Goal: Transaction & Acquisition: Purchase product/service

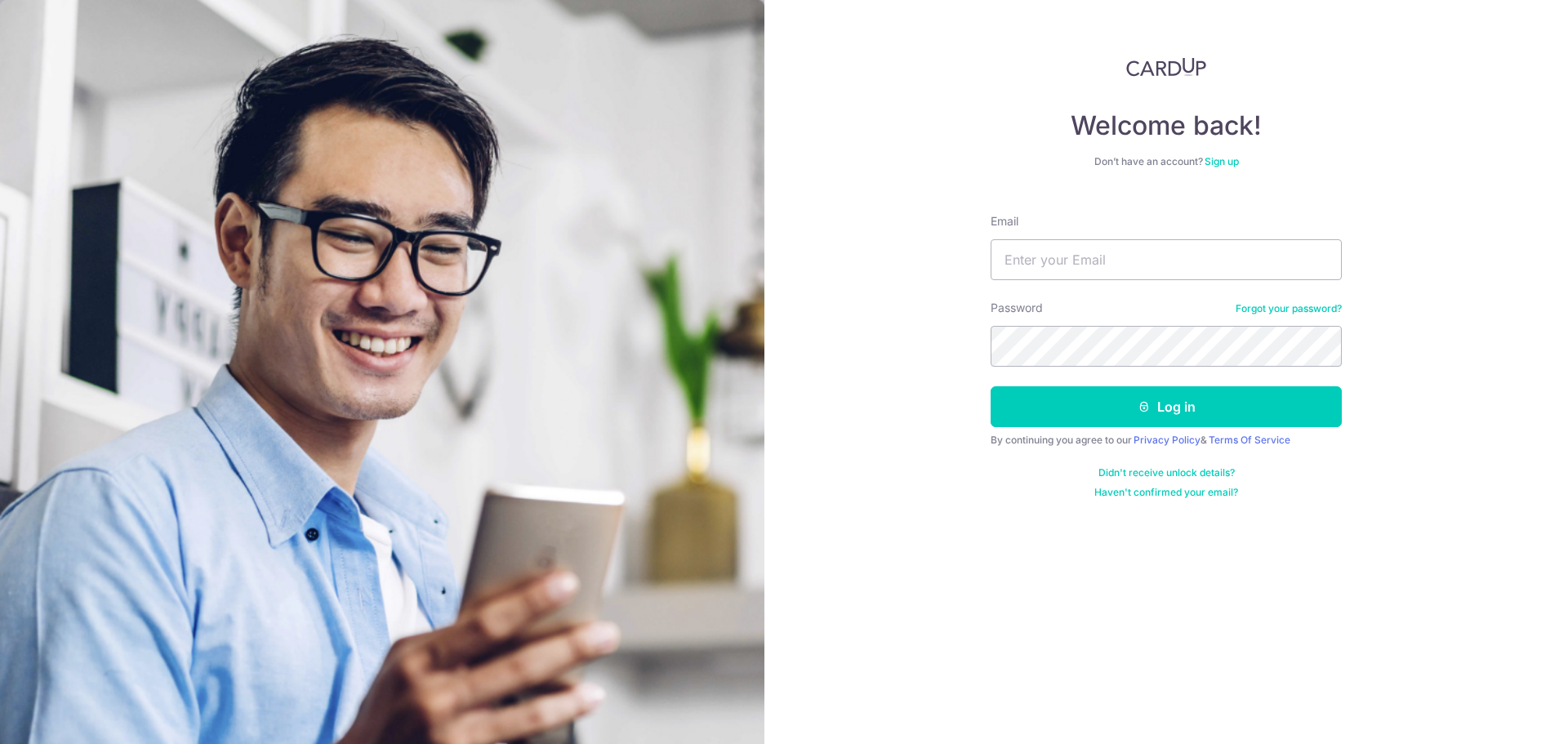
click at [1126, 283] on form "Email Password Forgot your password? Log in By continuing you agree to our Priv…" at bounding box center [1166, 350] width 351 height 298
click at [1016, 235] on div "Email" at bounding box center [1166, 246] width 351 height 67
click at [1024, 246] on input "Email" at bounding box center [1166, 259] width 351 height 41
type input "[EMAIL_ADDRESS][DOMAIN_NAME]"
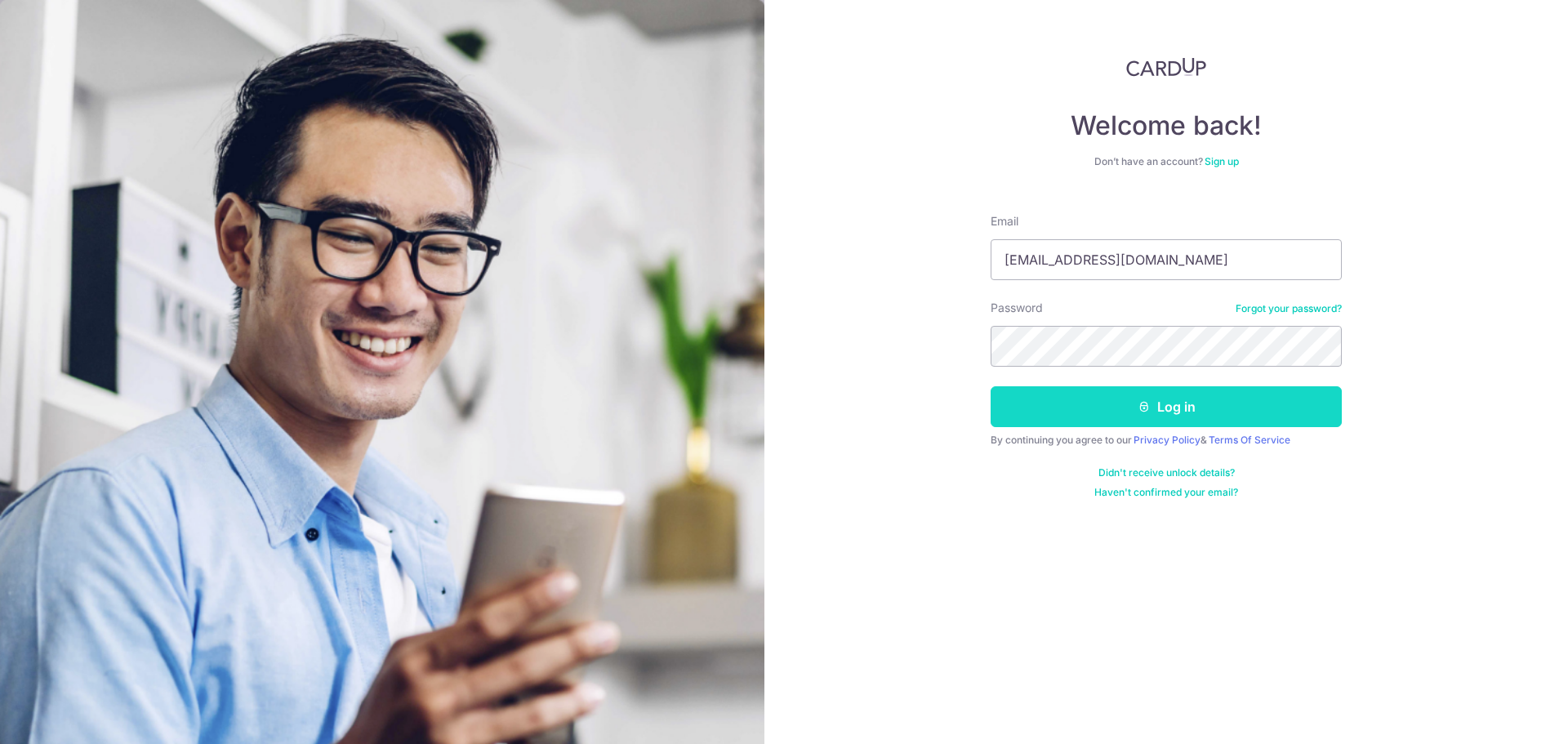
click at [1258, 415] on button "Log in" at bounding box center [1166, 405] width 351 height 41
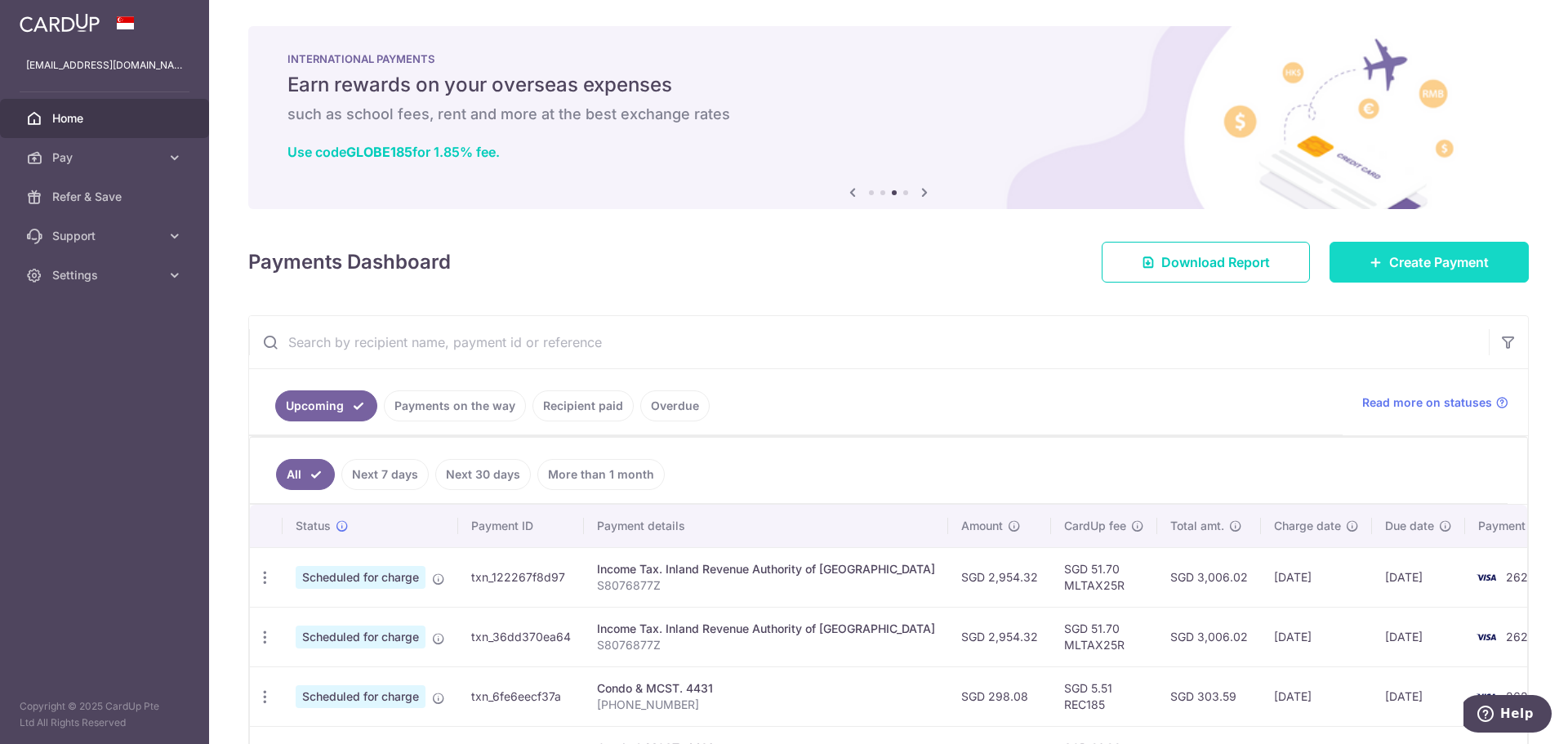
click at [1458, 272] on link "Create Payment" at bounding box center [1428, 261] width 199 height 41
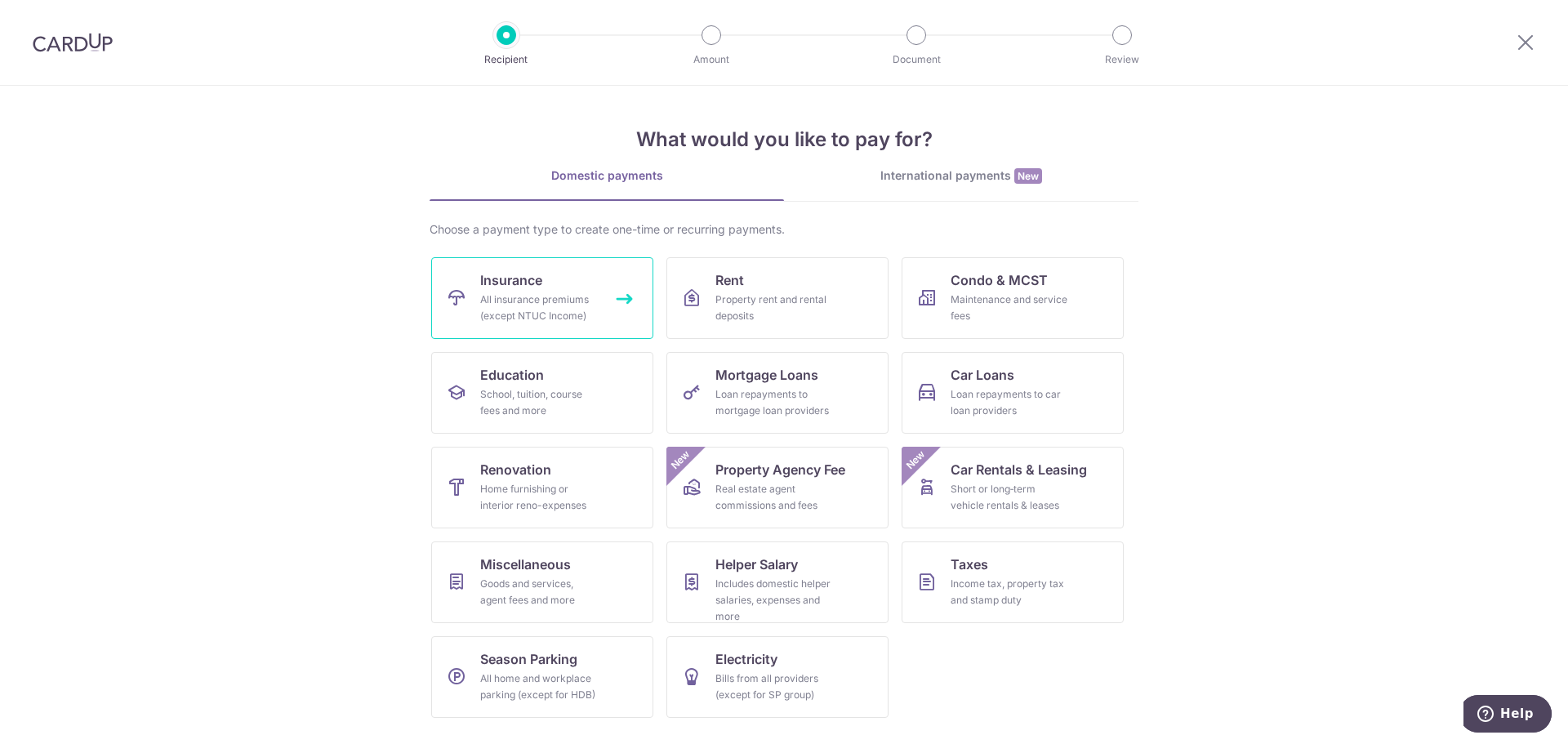
click at [559, 312] on div "All insurance premiums (except NTUC Income)" at bounding box center [539, 307] width 118 height 33
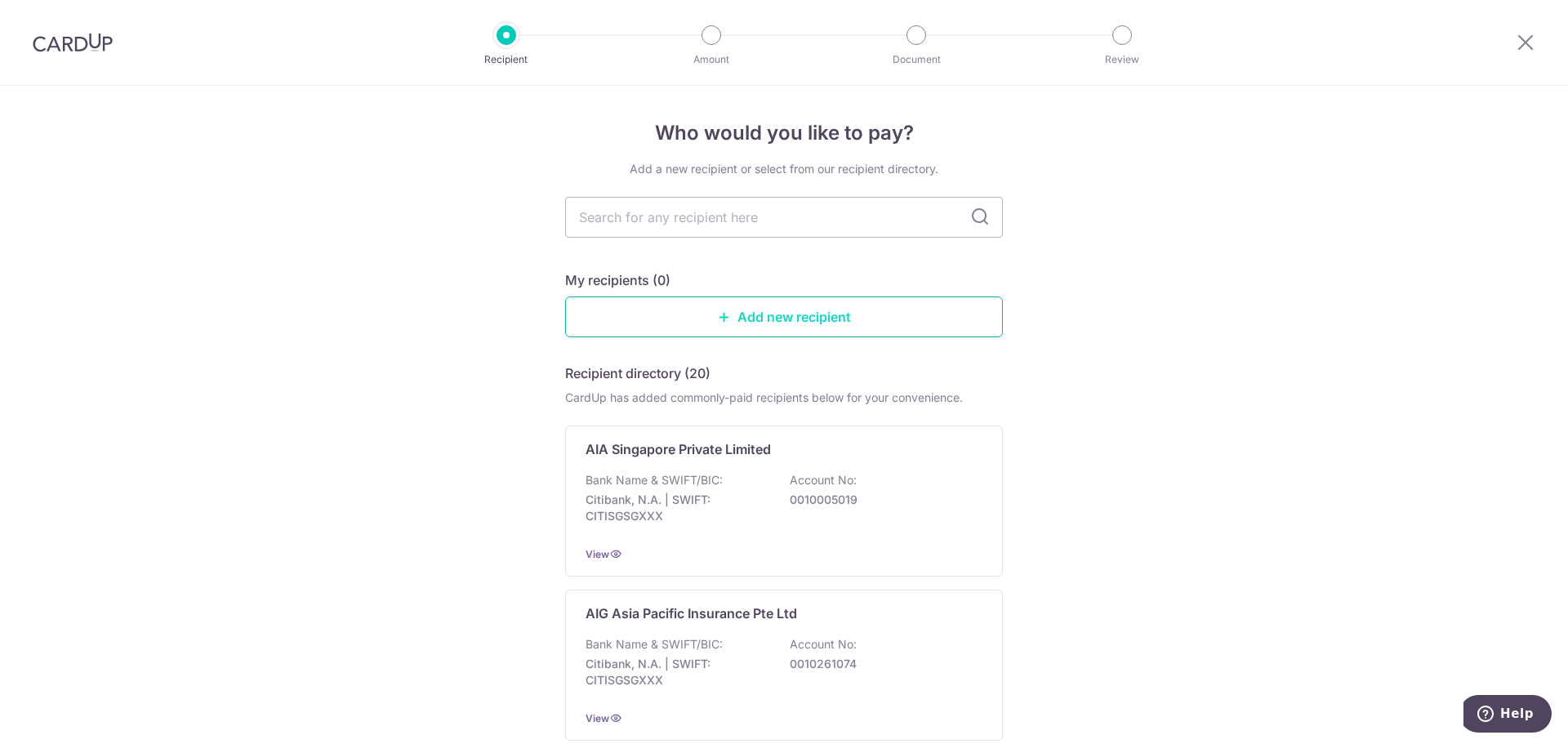
click at [770, 326] on link "Add new recipient" at bounding box center [784, 316] width 438 height 41
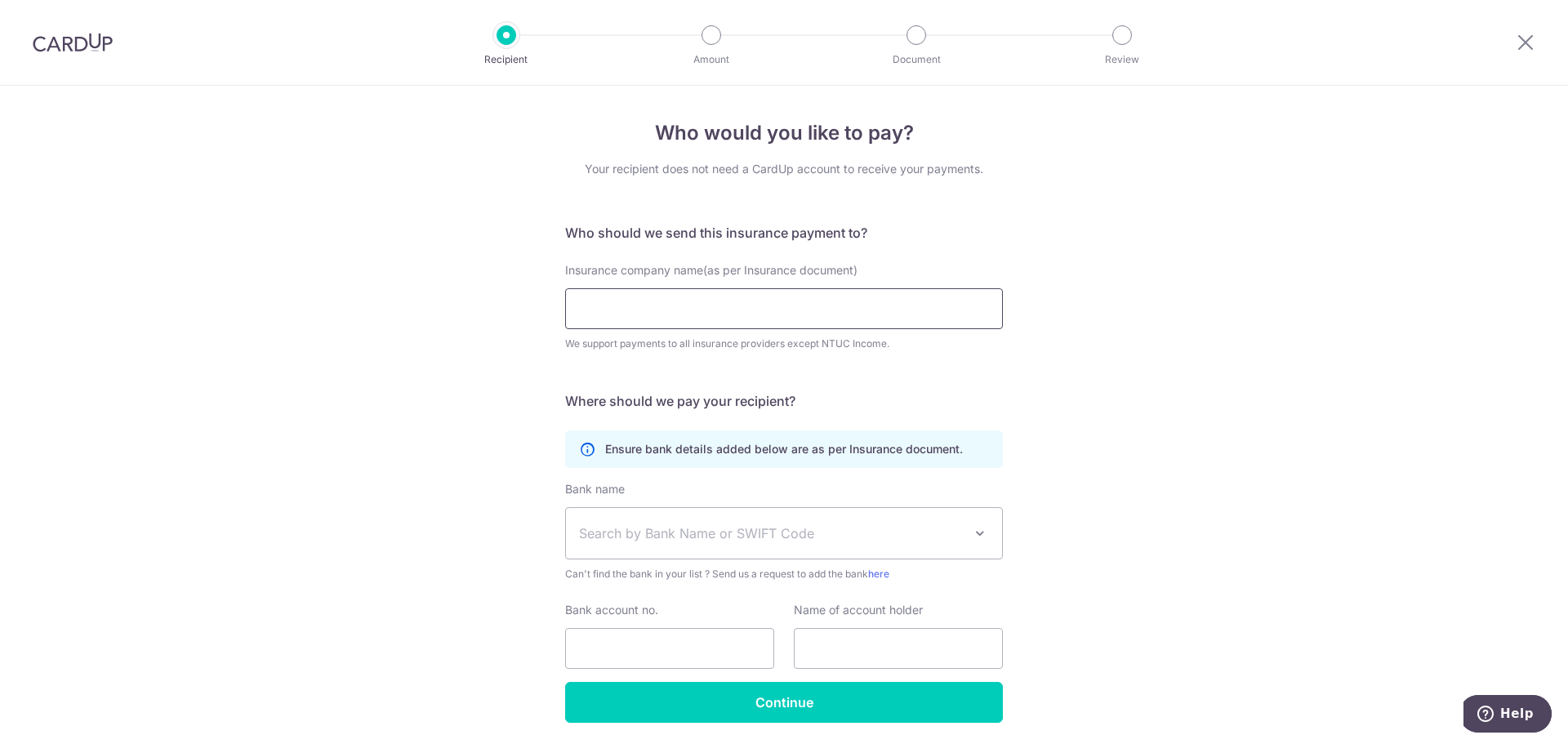
click at [770, 326] on input "Insurance company name(as per Insurance document)" at bounding box center [784, 308] width 438 height 41
type input "Hong Leong Assurance Berhad"
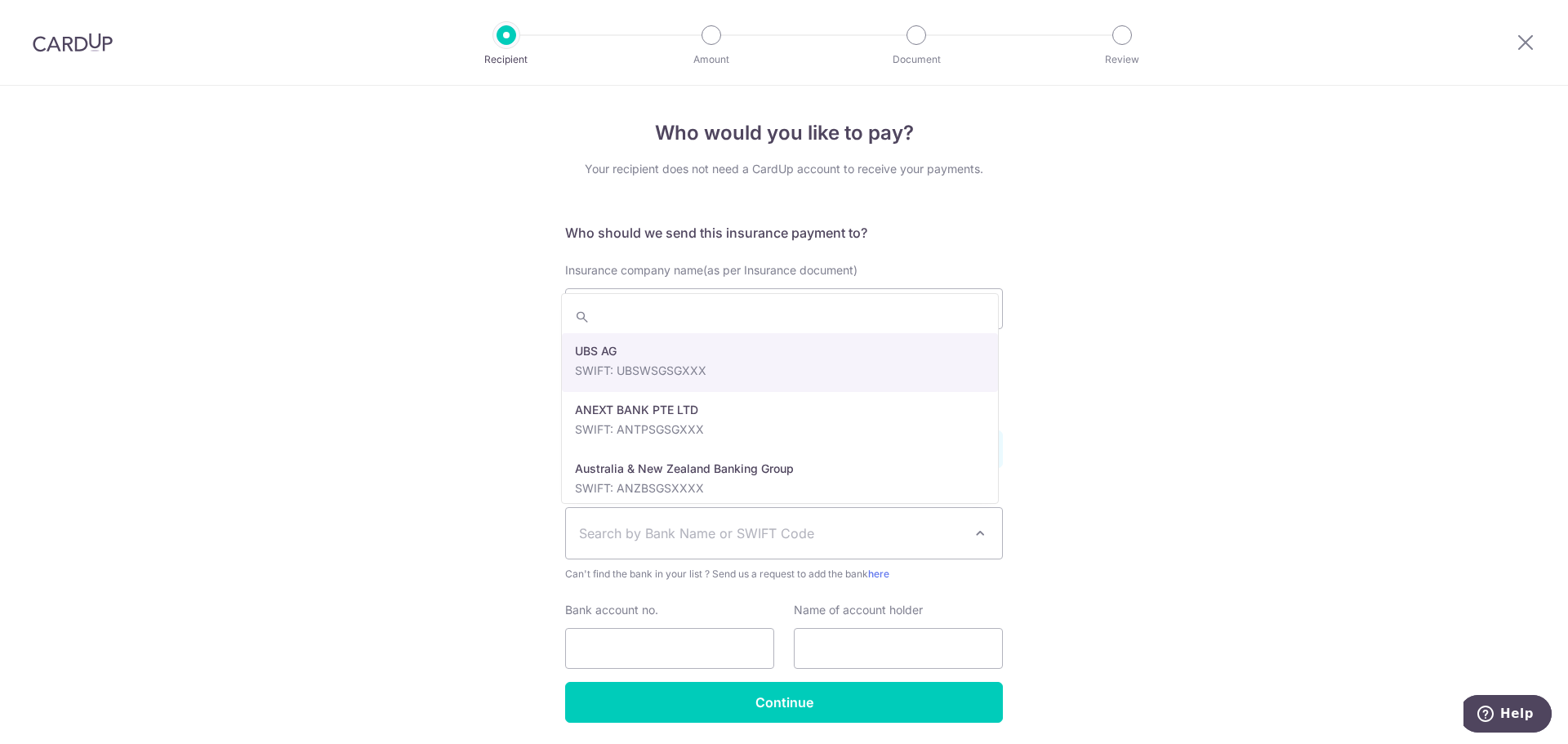
click at [844, 537] on span "Search by Bank Name or SWIFT Code" at bounding box center [771, 533] width 384 height 20
click at [970, 534] on span at bounding box center [979, 533] width 20 height 20
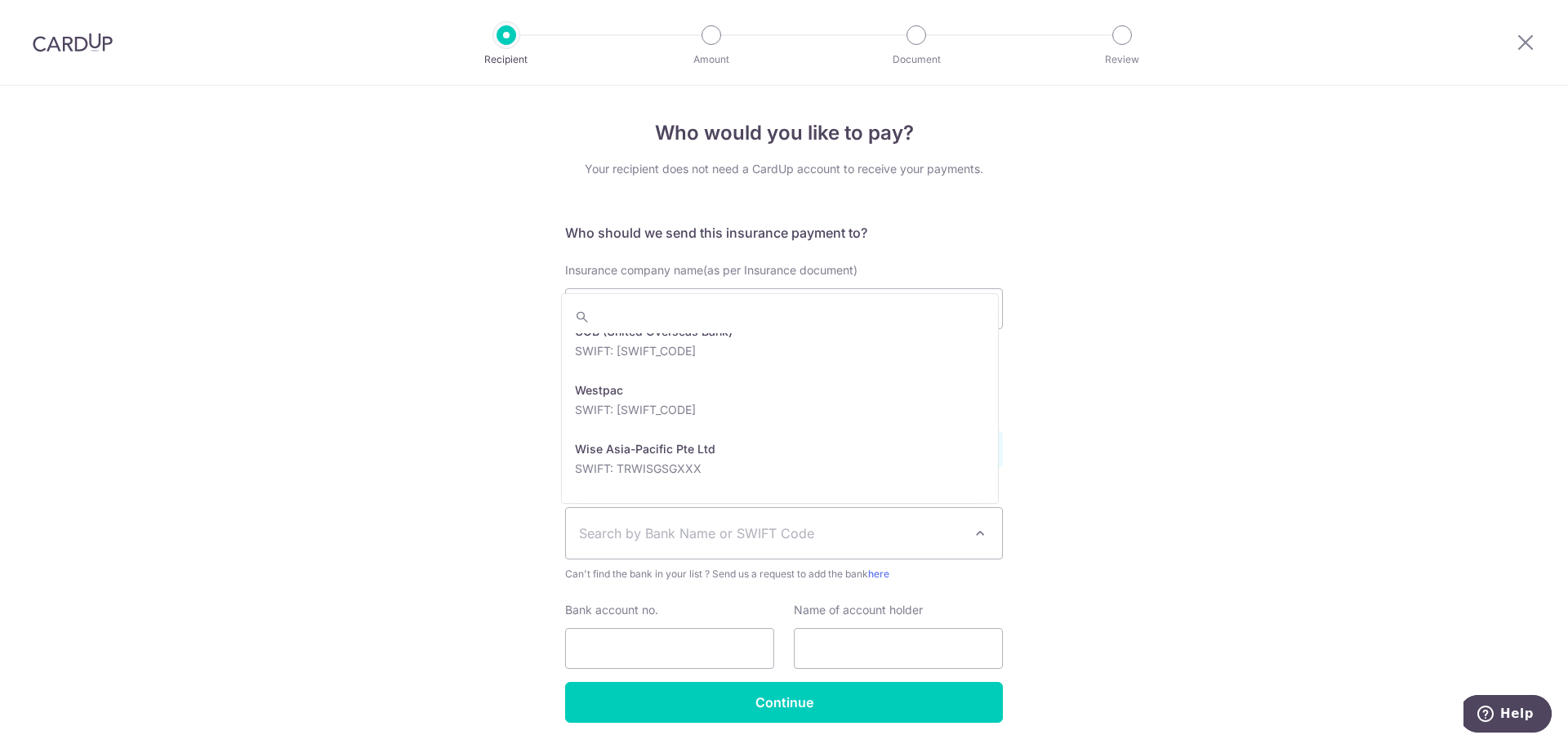
scroll to position [3715, 0]
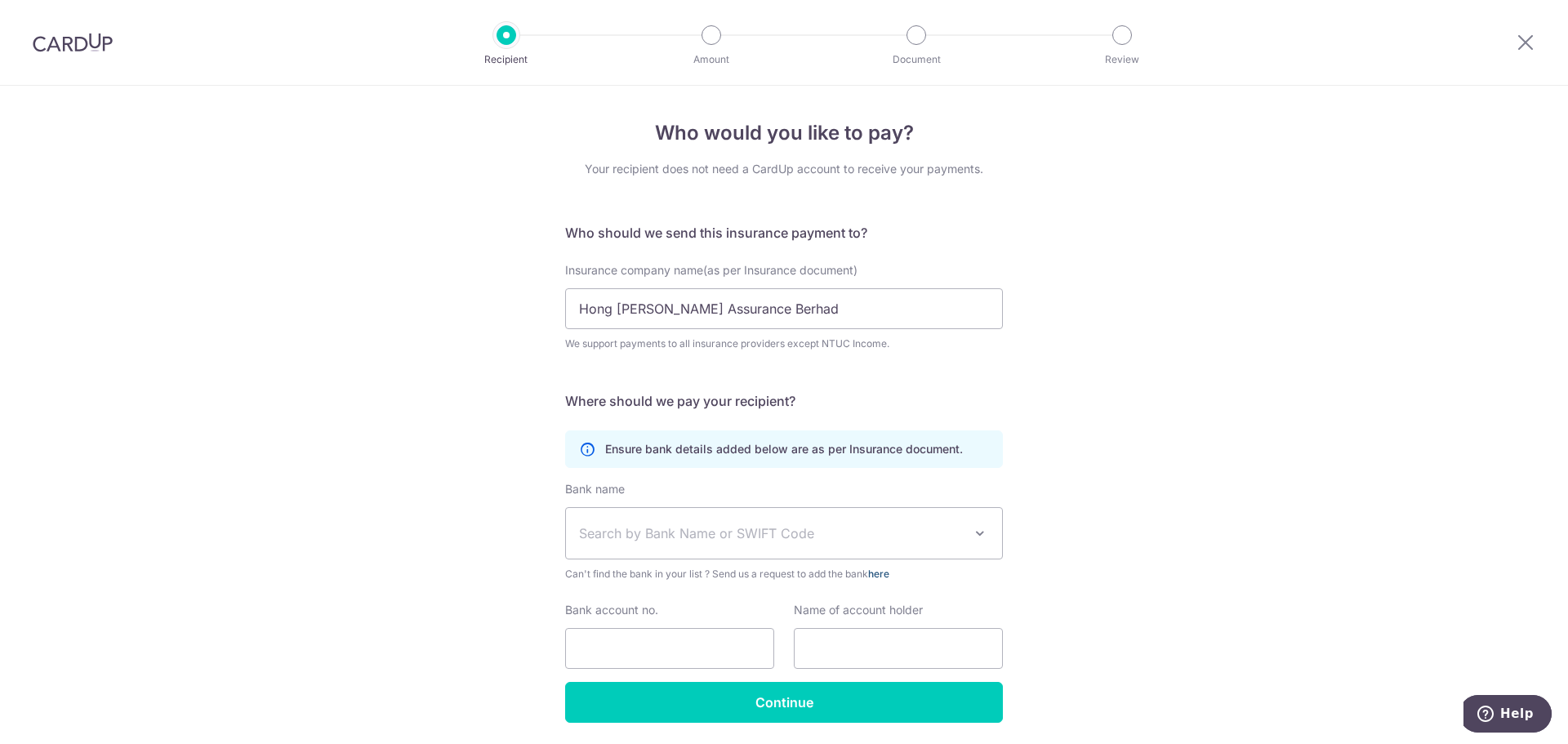
click at [883, 572] on link "here" at bounding box center [878, 573] width 22 height 12
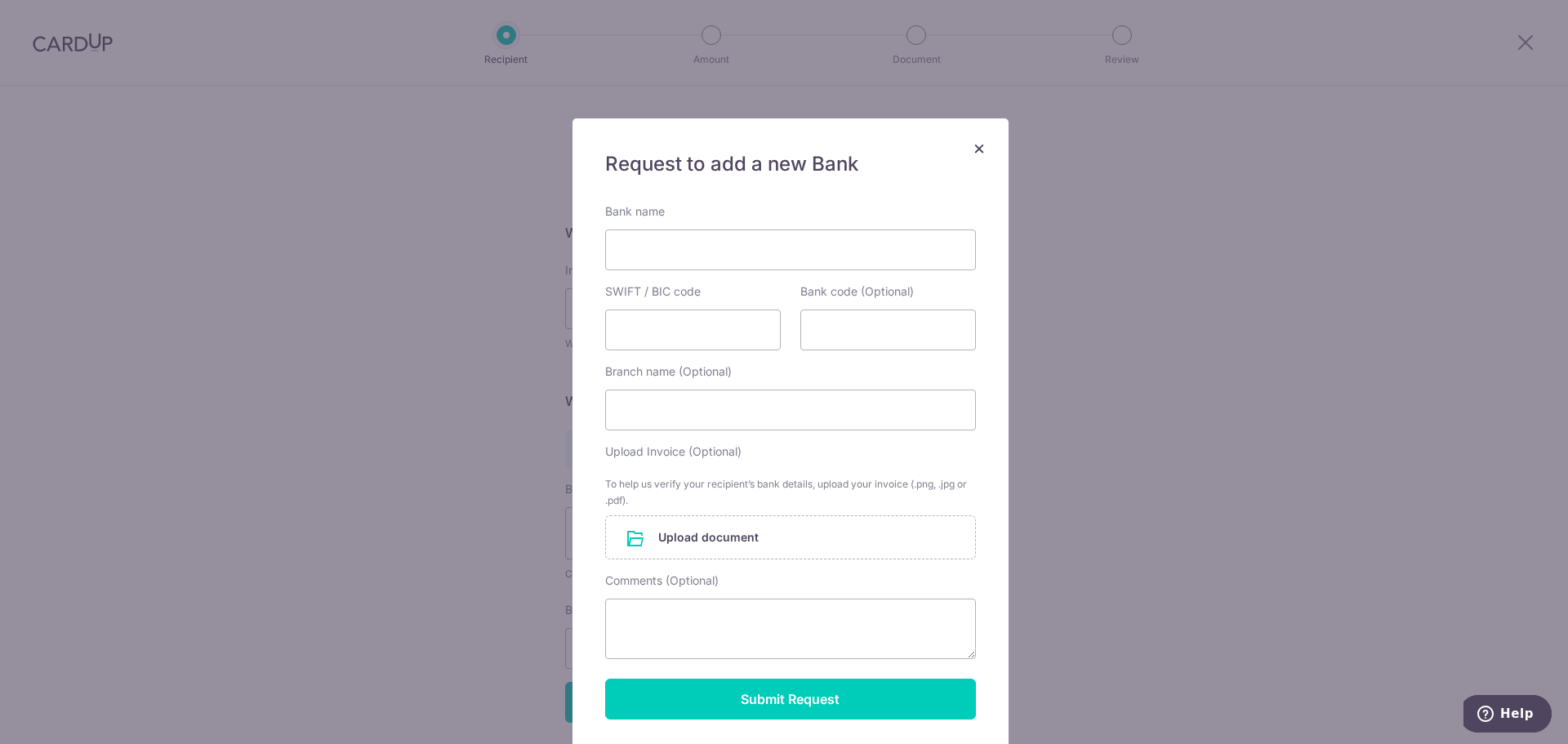
click at [969, 142] on button "×" at bounding box center [978, 147] width 20 height 20
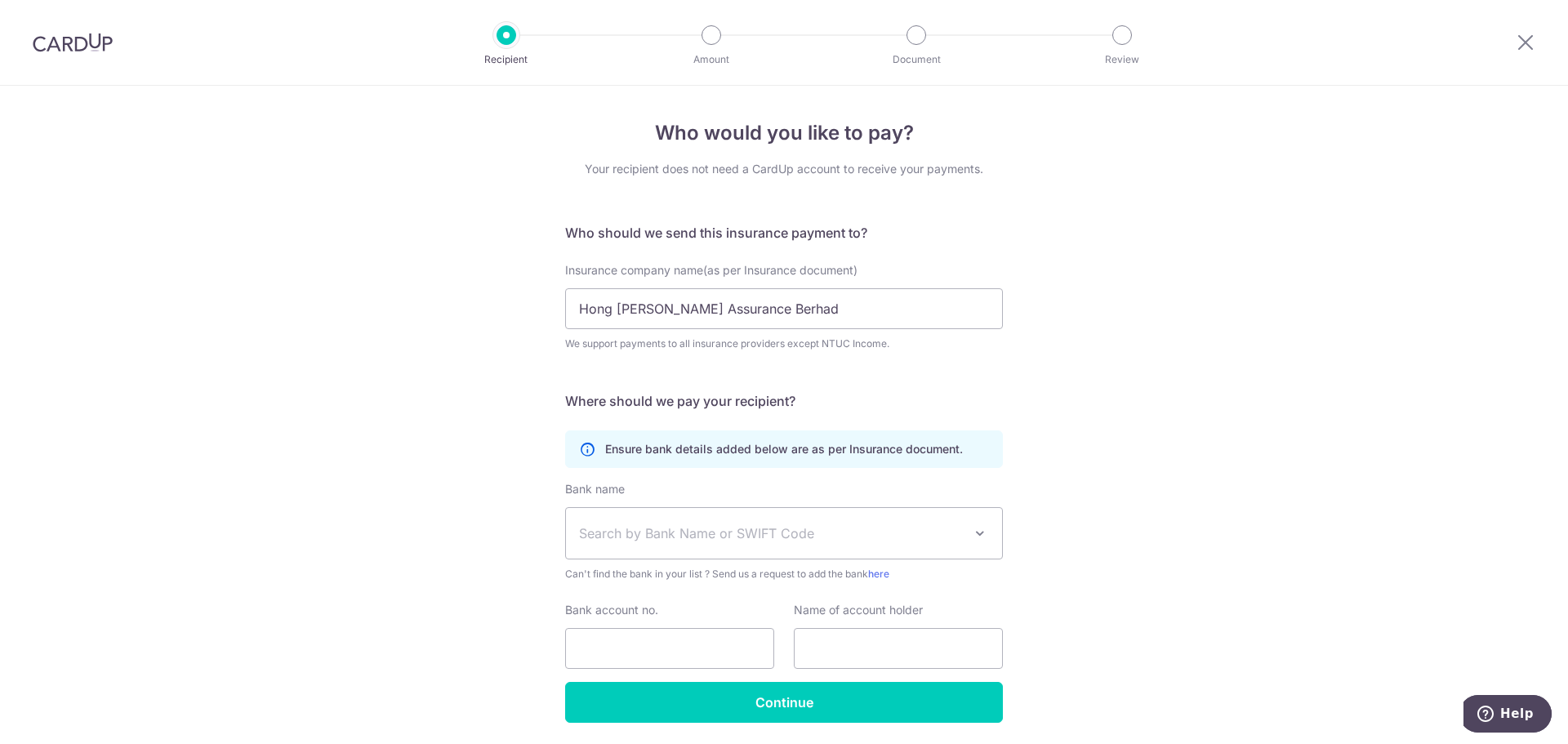
click at [1127, 428] on div "Who would you like to pay? Your recipient does not need a CardUp account to rec…" at bounding box center [784, 442] width 1568 height 714
